Goal: Check status: Check status

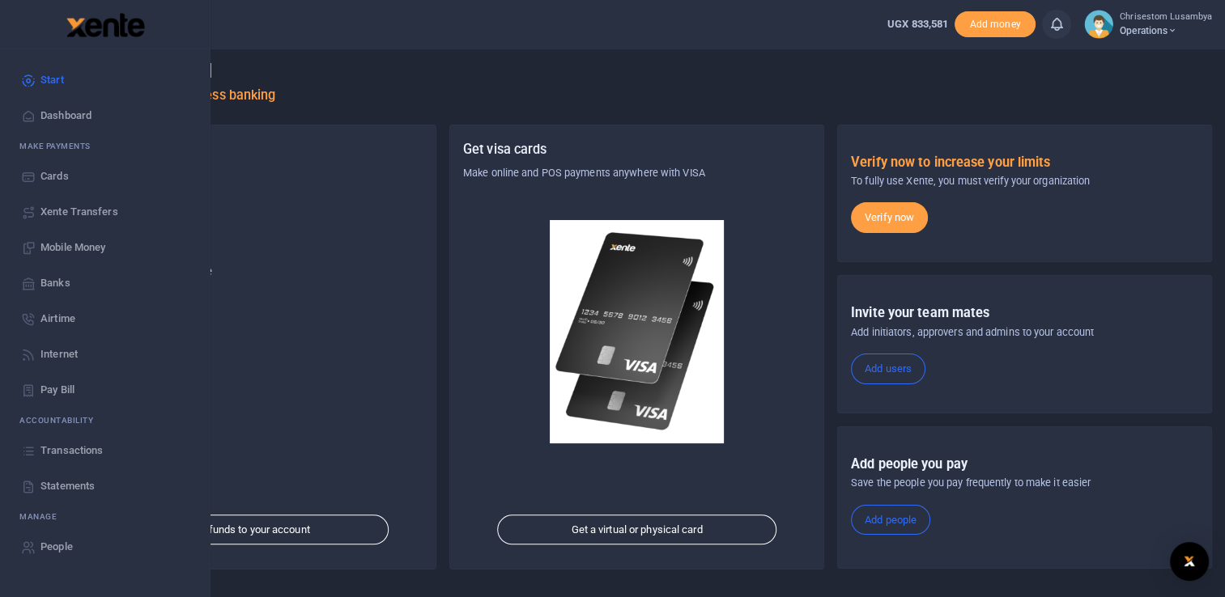
click at [72, 474] on link "Statements" at bounding box center [105, 487] width 184 height 36
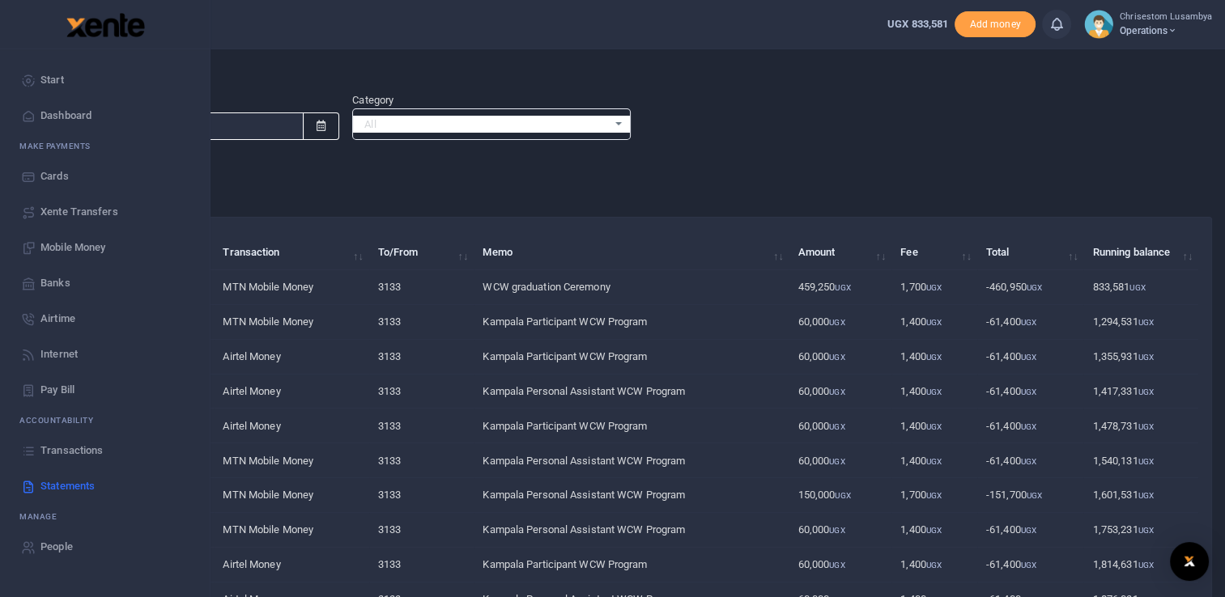
click at [79, 449] on span "Transactions" at bounding box center [71, 451] width 62 height 16
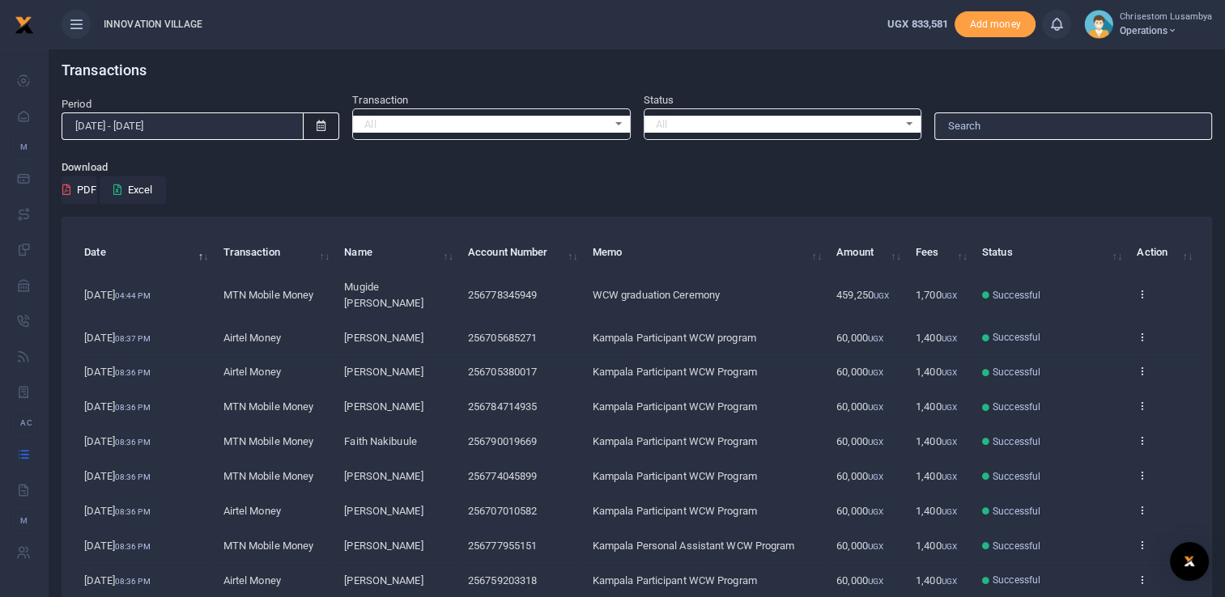
click at [321, 122] on icon at bounding box center [320, 126] width 9 height 11
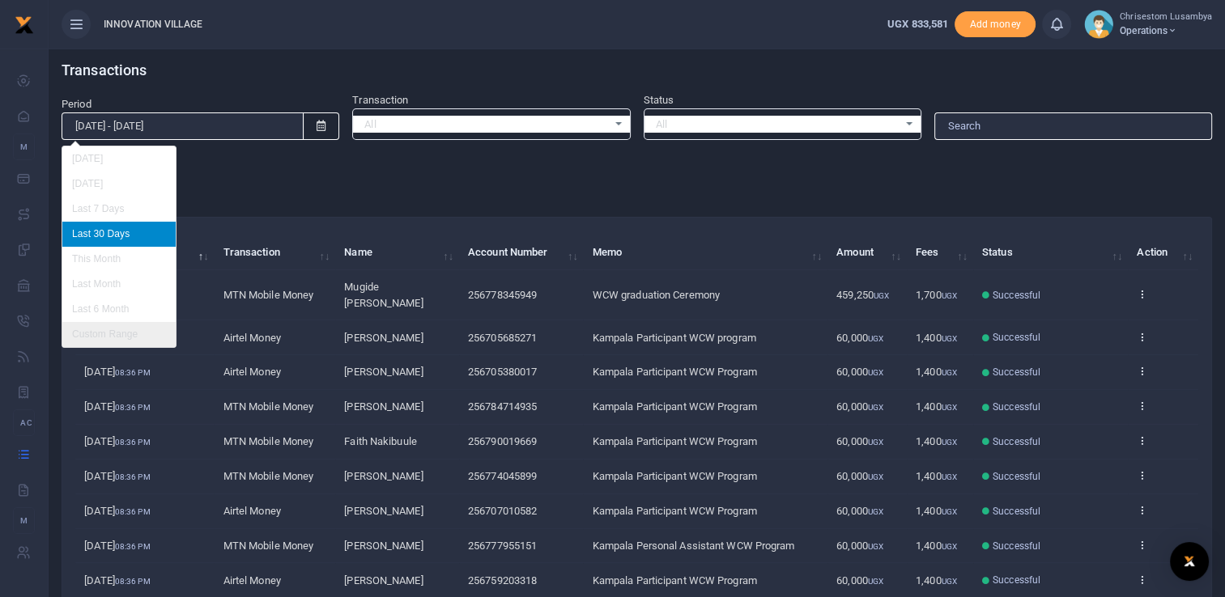
click at [120, 329] on li "Custom Range" at bounding box center [118, 334] width 113 height 25
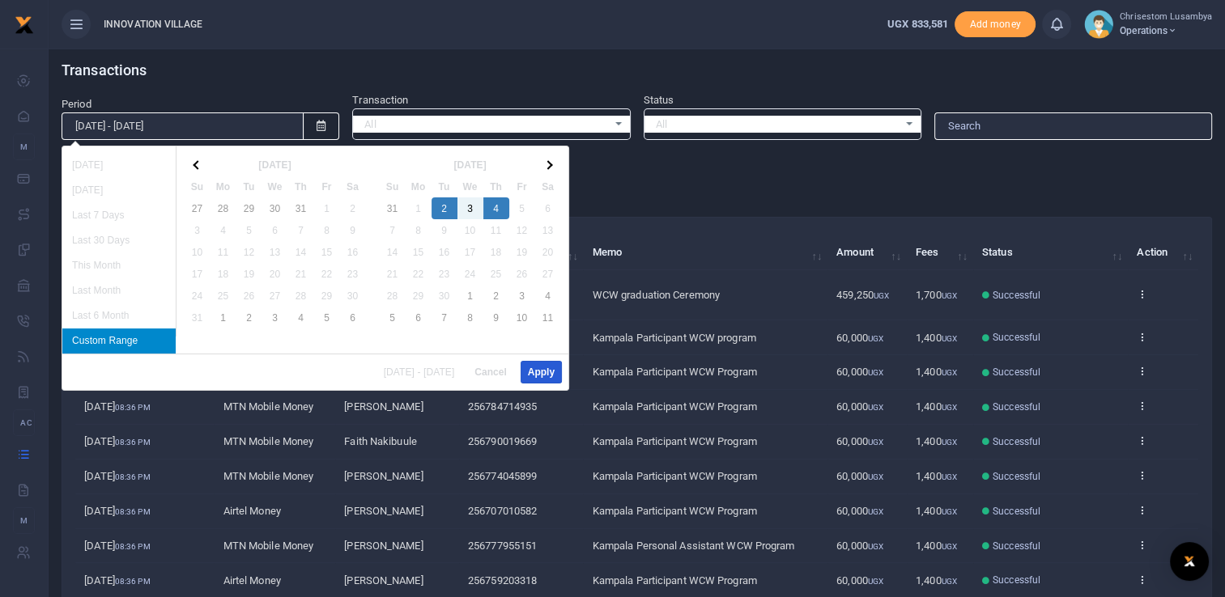
click at [547, 367] on button "Apply" at bounding box center [540, 372] width 41 height 23
type input "[DATE] - [DATE]"
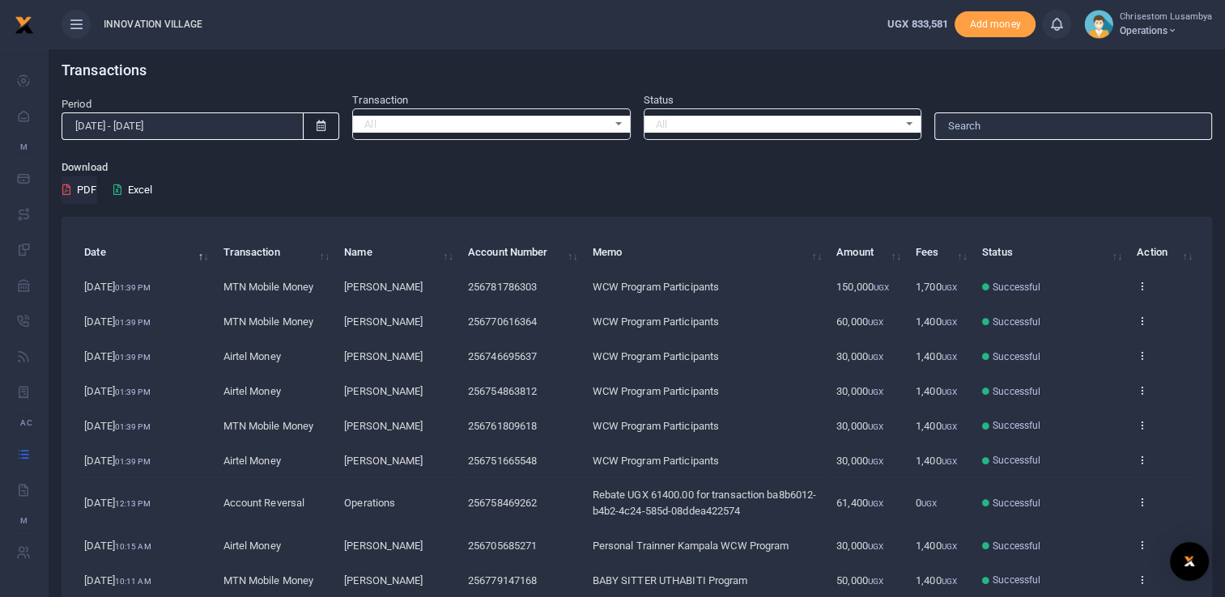
click at [139, 180] on button "Excel" at bounding box center [133, 190] width 66 height 28
